Goal: Task Accomplishment & Management: Complete application form

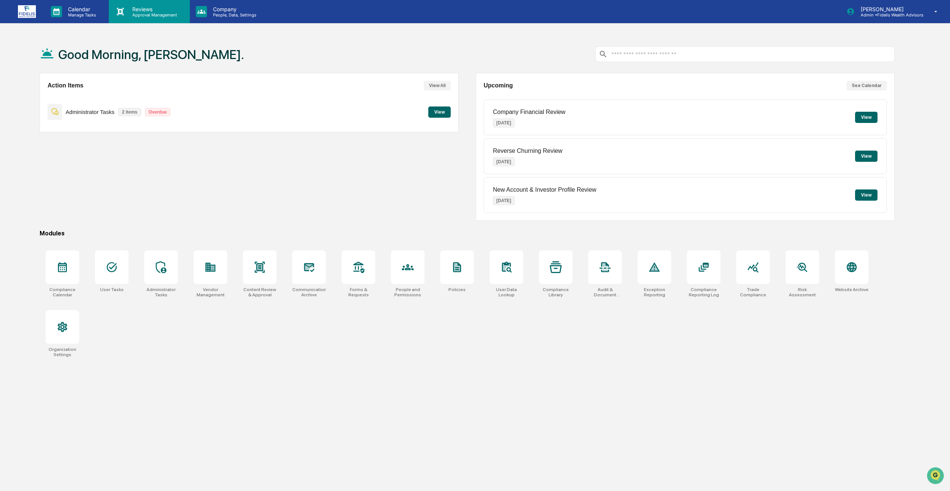
click at [138, 13] on p "Approval Management" at bounding box center [153, 14] width 55 height 5
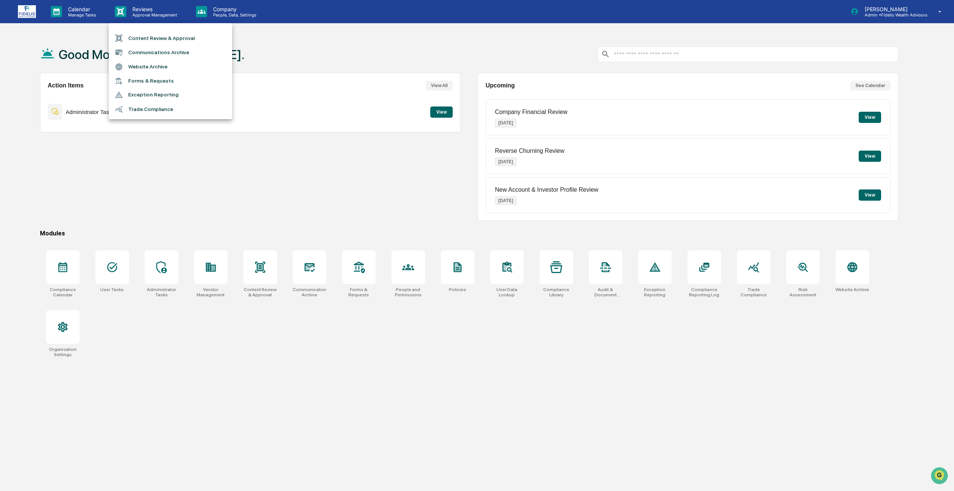
click at [155, 39] on li "Content Review & Approval" at bounding box center [170, 38] width 123 height 14
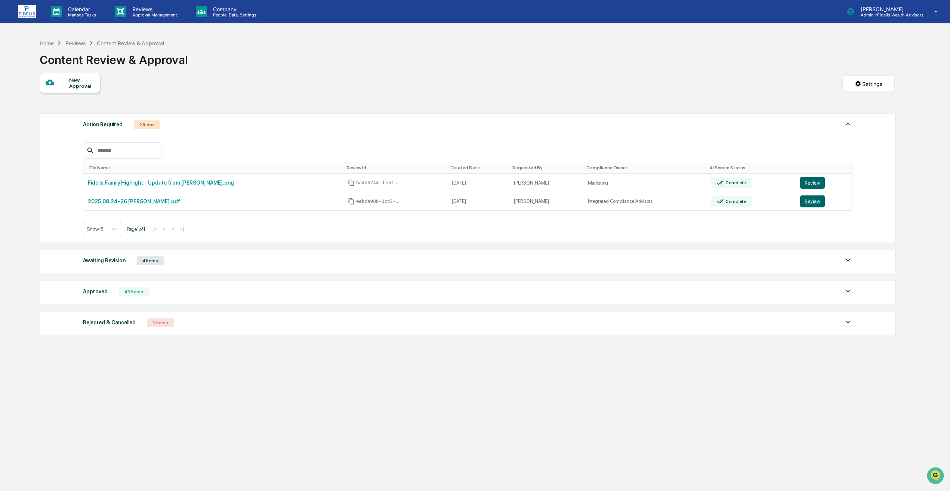
click at [149, 292] on div "Approved 49 Items" at bounding box center [468, 292] width 770 height 10
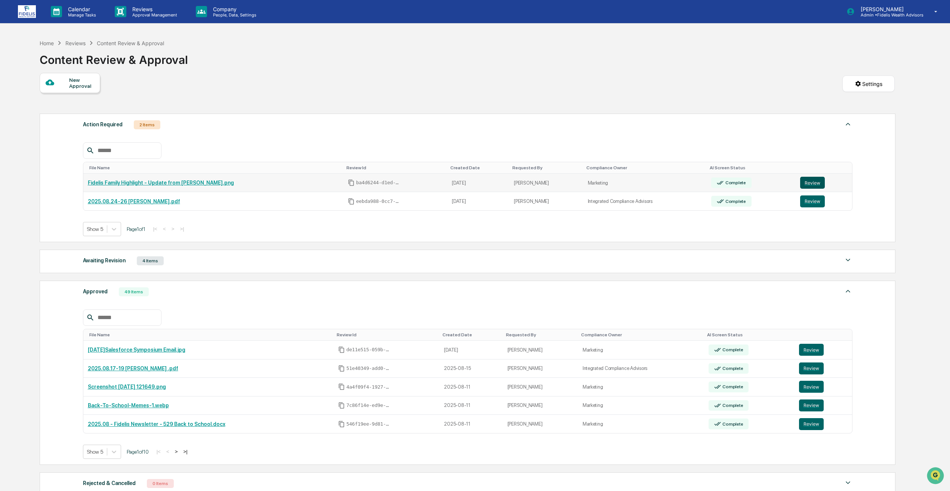
click at [800, 182] on button "Review" at bounding box center [812, 183] width 25 height 12
click at [75, 82] on div "New Approval" at bounding box center [81, 83] width 25 height 12
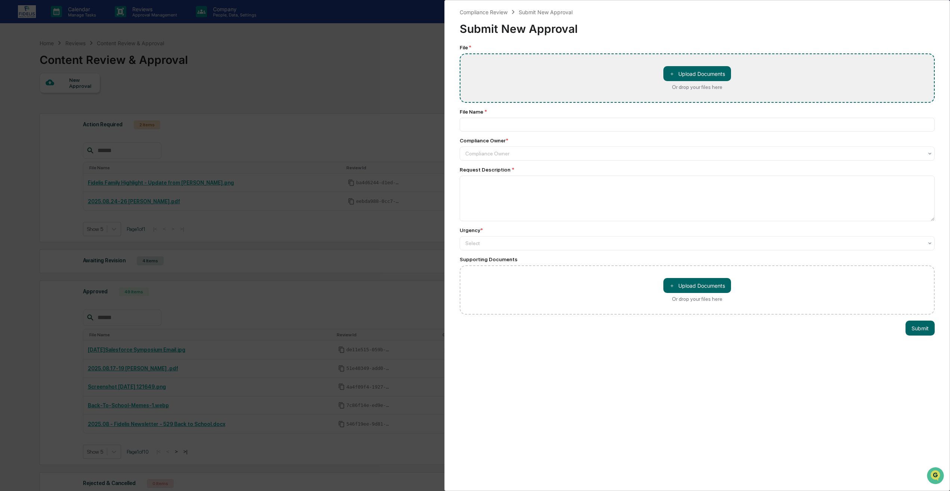
type input "**********"
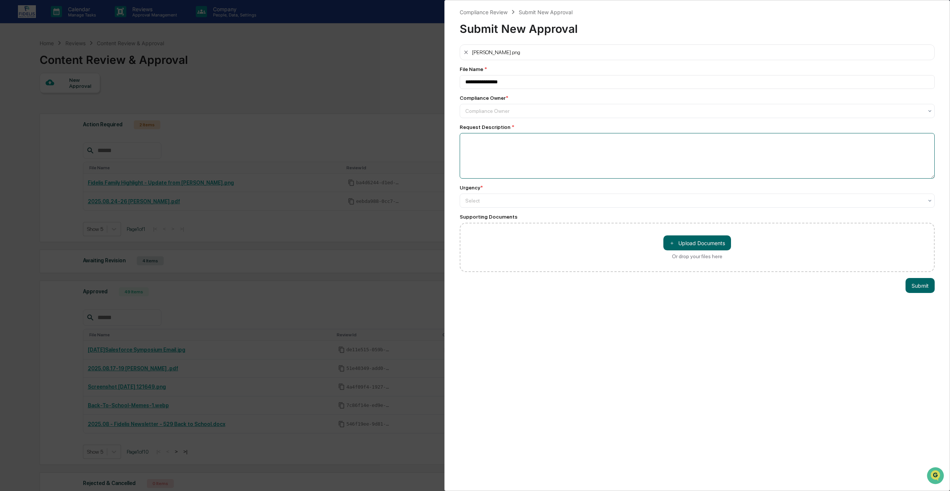
click at [564, 165] on textarea at bounding box center [697, 156] width 475 height 46
paste textarea "**********"
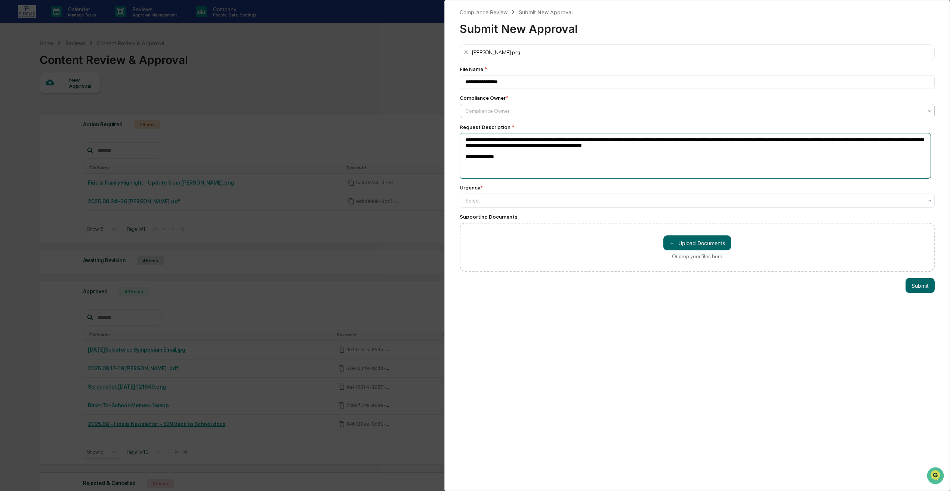
type textarea "**********"
click at [492, 110] on div at bounding box center [694, 110] width 458 height 7
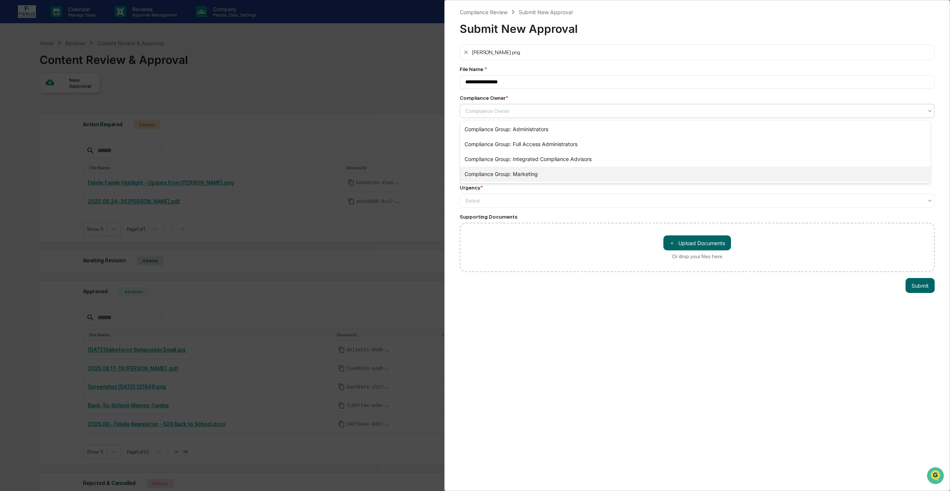
click at [506, 172] on div "Compliance Group: Marketing" at bounding box center [695, 174] width 471 height 15
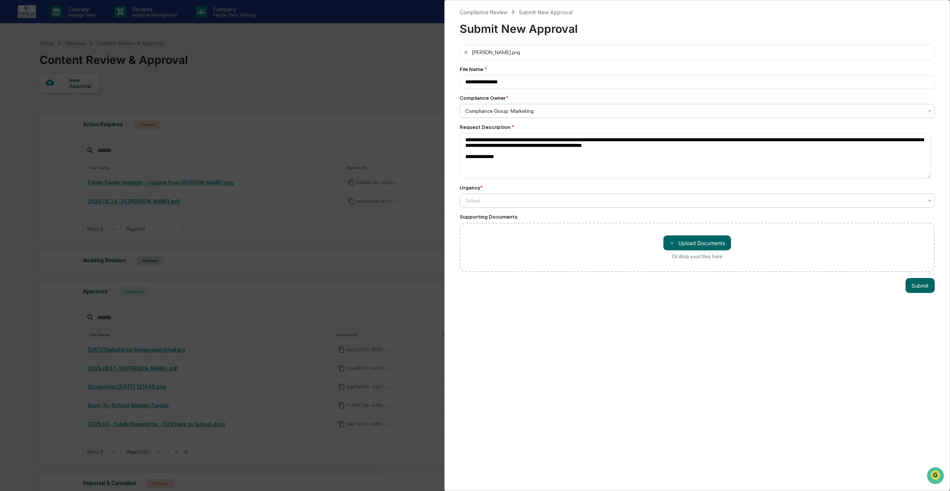
click at [478, 198] on div at bounding box center [694, 200] width 458 height 7
click at [475, 219] on div "High" at bounding box center [695, 219] width 471 height 15
click at [917, 286] on button "Submit" at bounding box center [920, 285] width 29 height 15
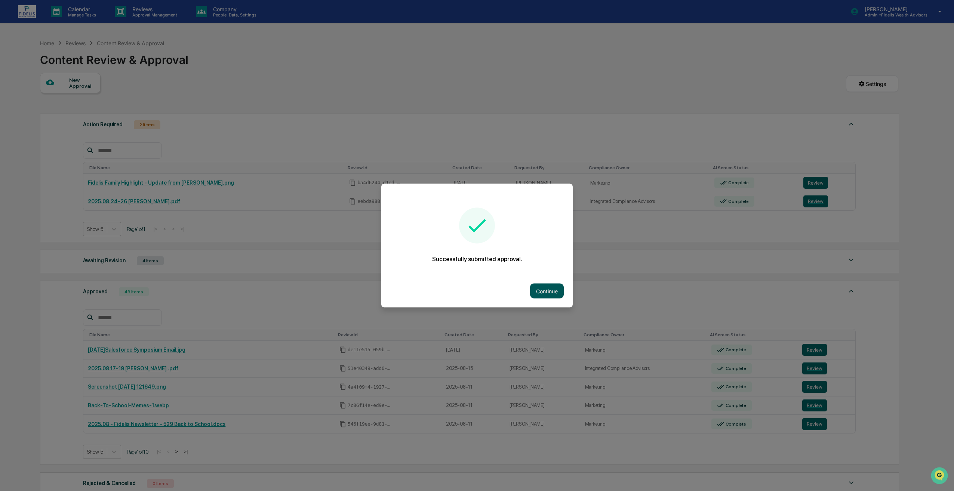
click at [546, 289] on button "Continue" at bounding box center [547, 291] width 34 height 15
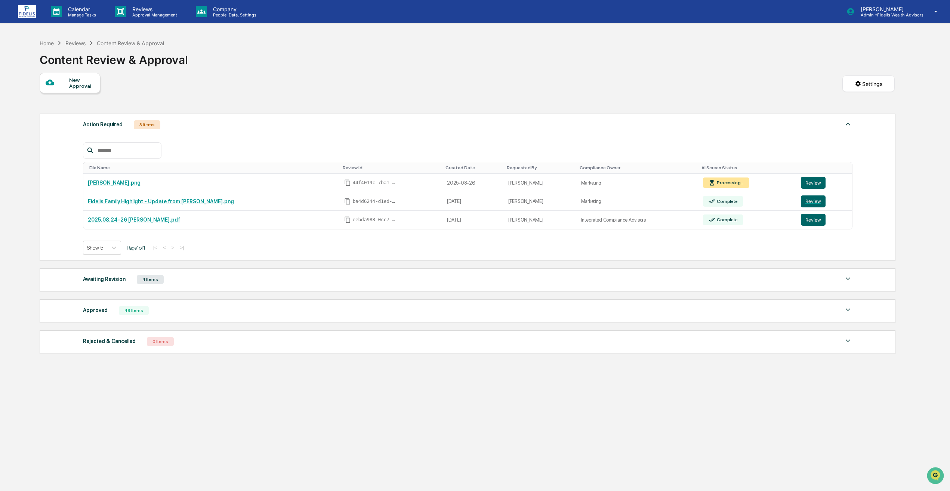
click at [60, 73] on div "New Approval" at bounding box center [70, 83] width 61 height 20
